Goal: Information Seeking & Learning: Learn about a topic

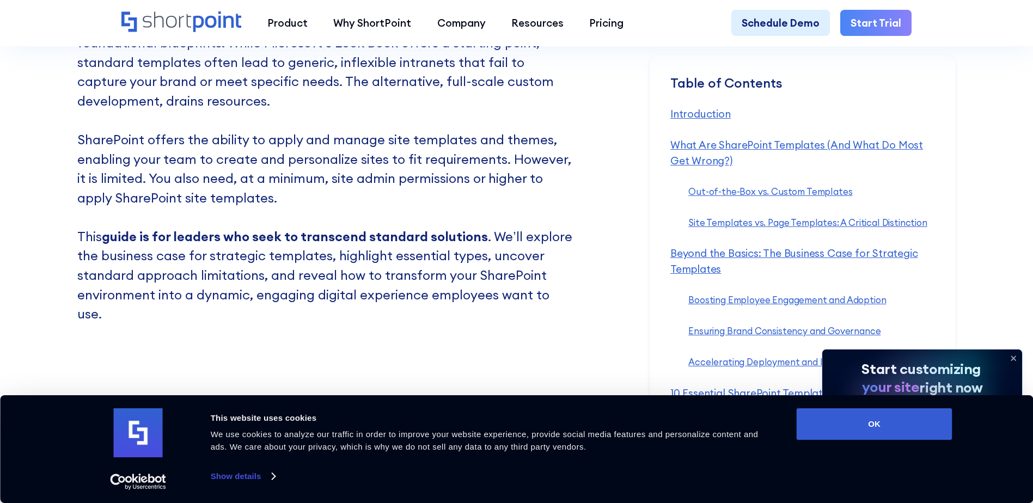
scroll to position [1143, 0]
